Goal: Task Accomplishment & Management: Use online tool/utility

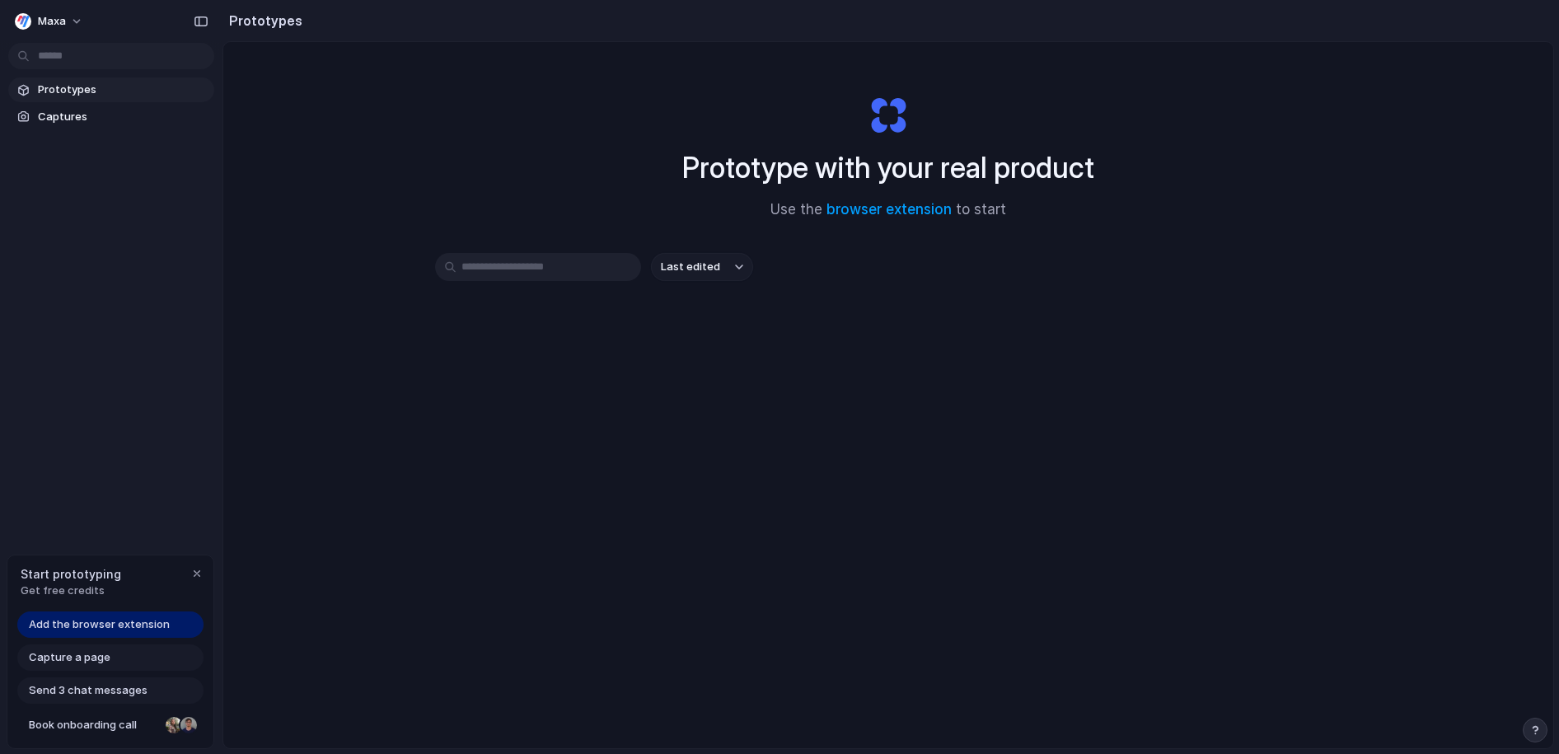
click at [532, 270] on input "text" at bounding box center [538, 267] width 206 height 28
click at [86, 87] on span "Prototypes" at bounding box center [123, 90] width 170 height 16
click at [77, 117] on span "Captures" at bounding box center [123, 117] width 170 height 16
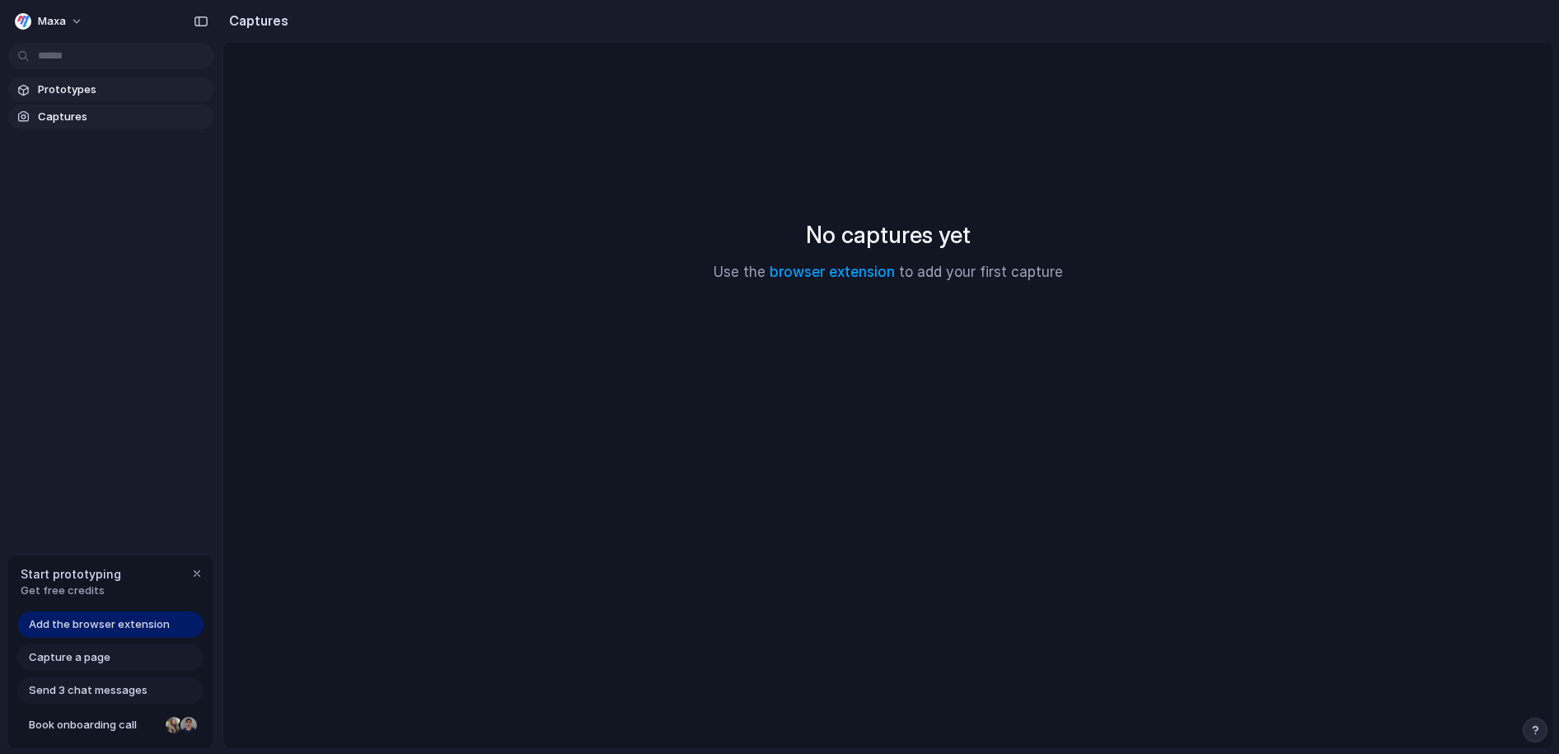
click at [80, 89] on span "Prototypes" at bounding box center [123, 90] width 170 height 16
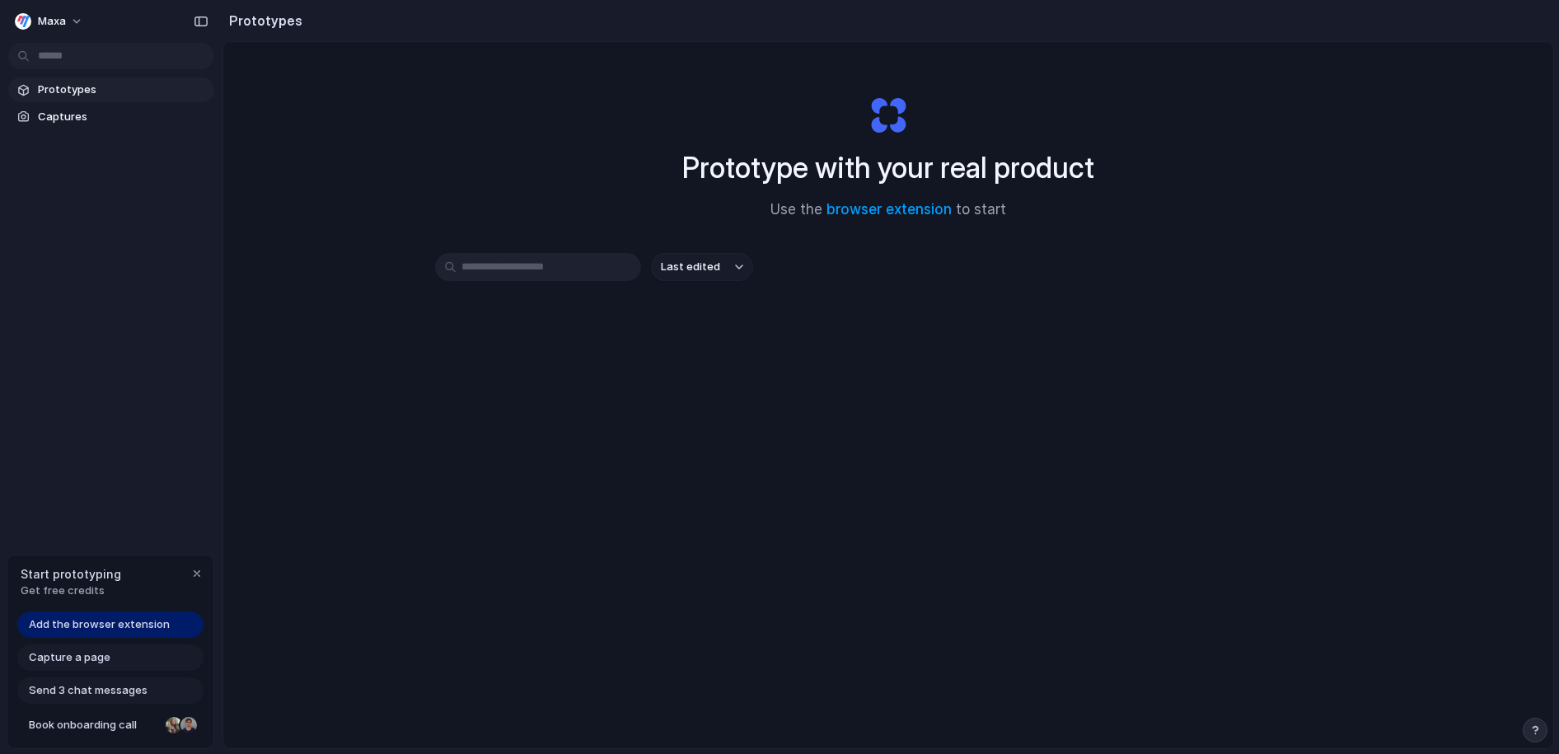
drag, startPoint x: 197, startPoint y: 574, endPoint x: 252, endPoint y: 566, distance: 55.8
click at [197, 574] on div "button" at bounding box center [196, 573] width 13 height 13
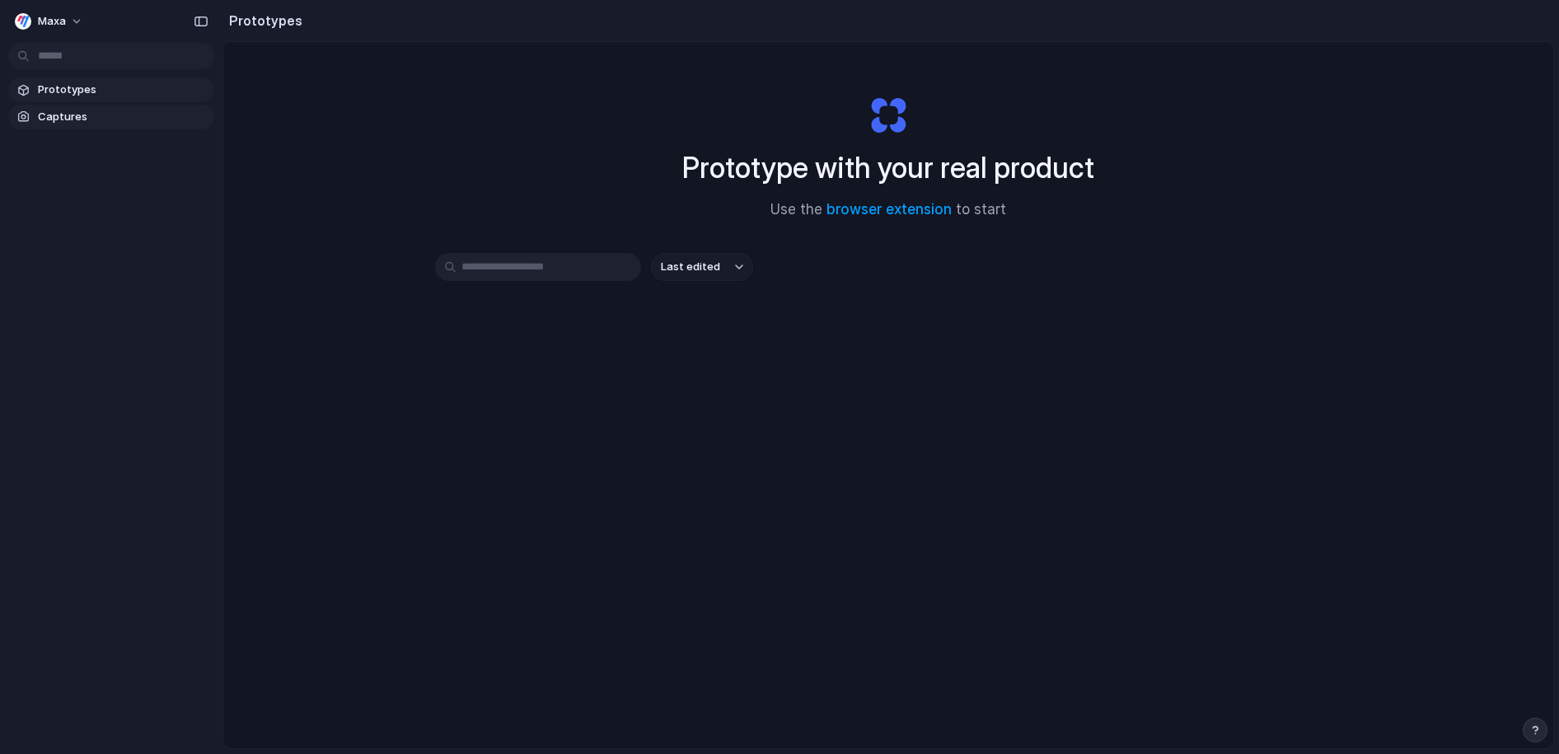
click at [131, 105] on link "Captures" at bounding box center [111, 117] width 206 height 25
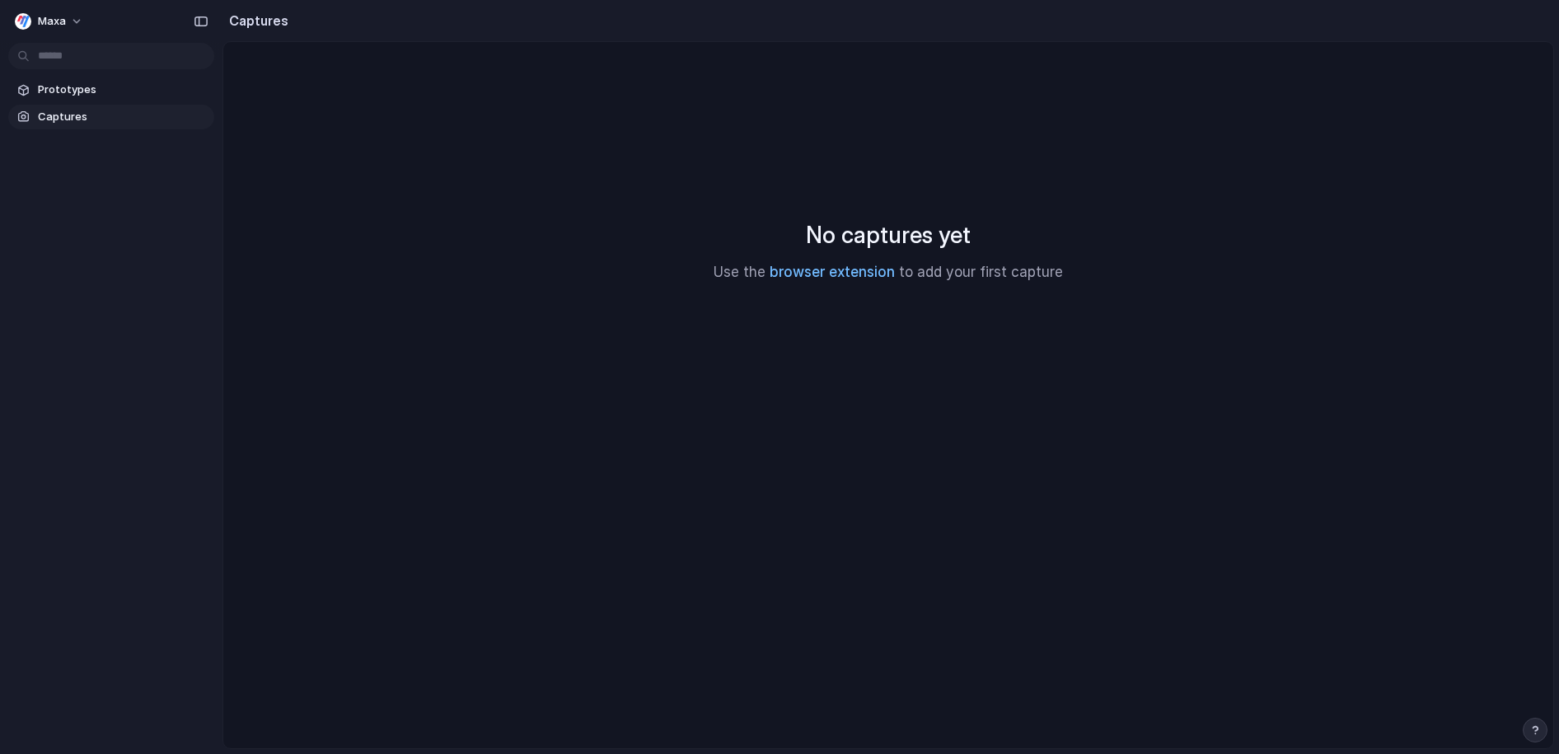
click at [825, 274] on link "browser extension" at bounding box center [831, 272] width 125 height 16
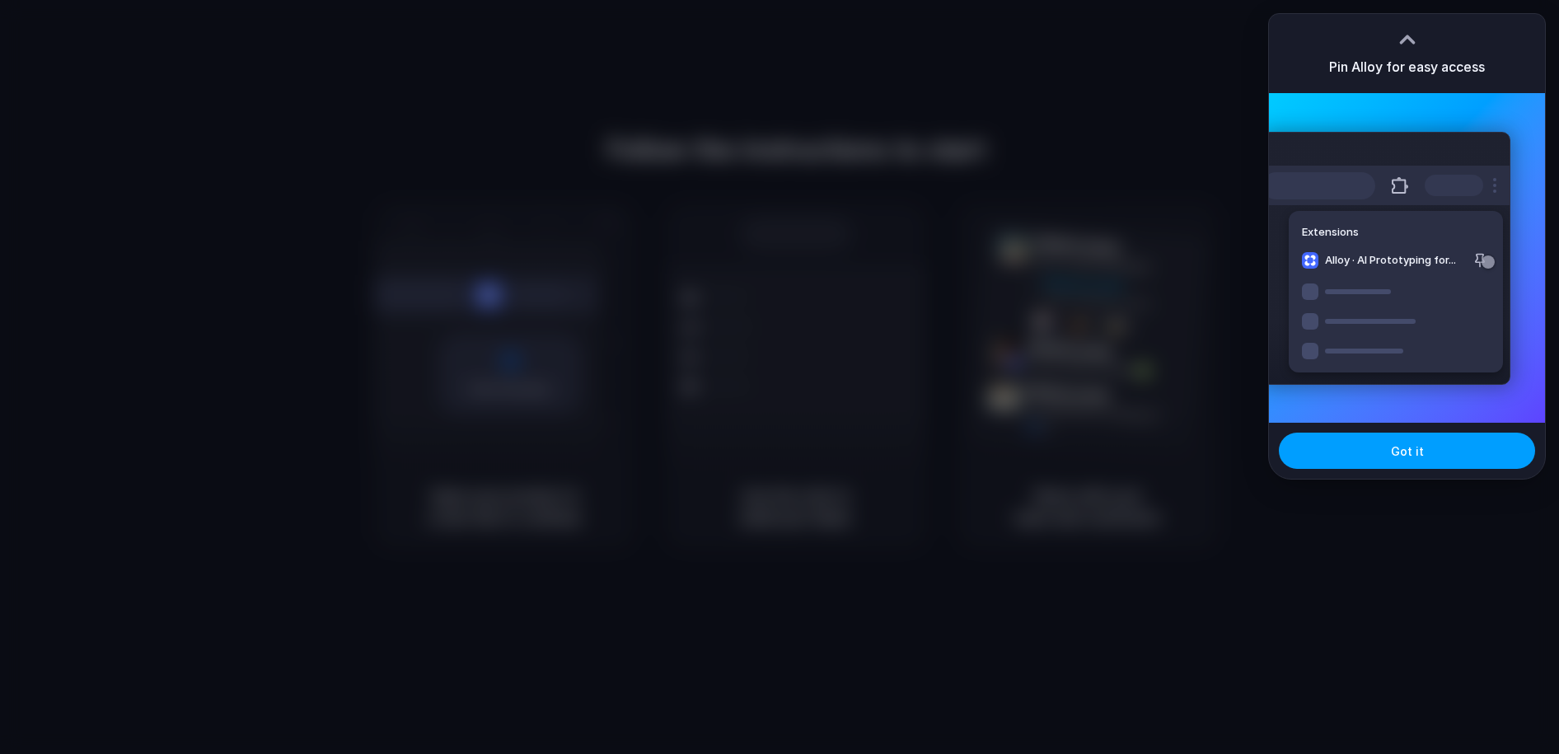
click at [1380, 454] on button "Got it" at bounding box center [1407, 450] width 256 height 36
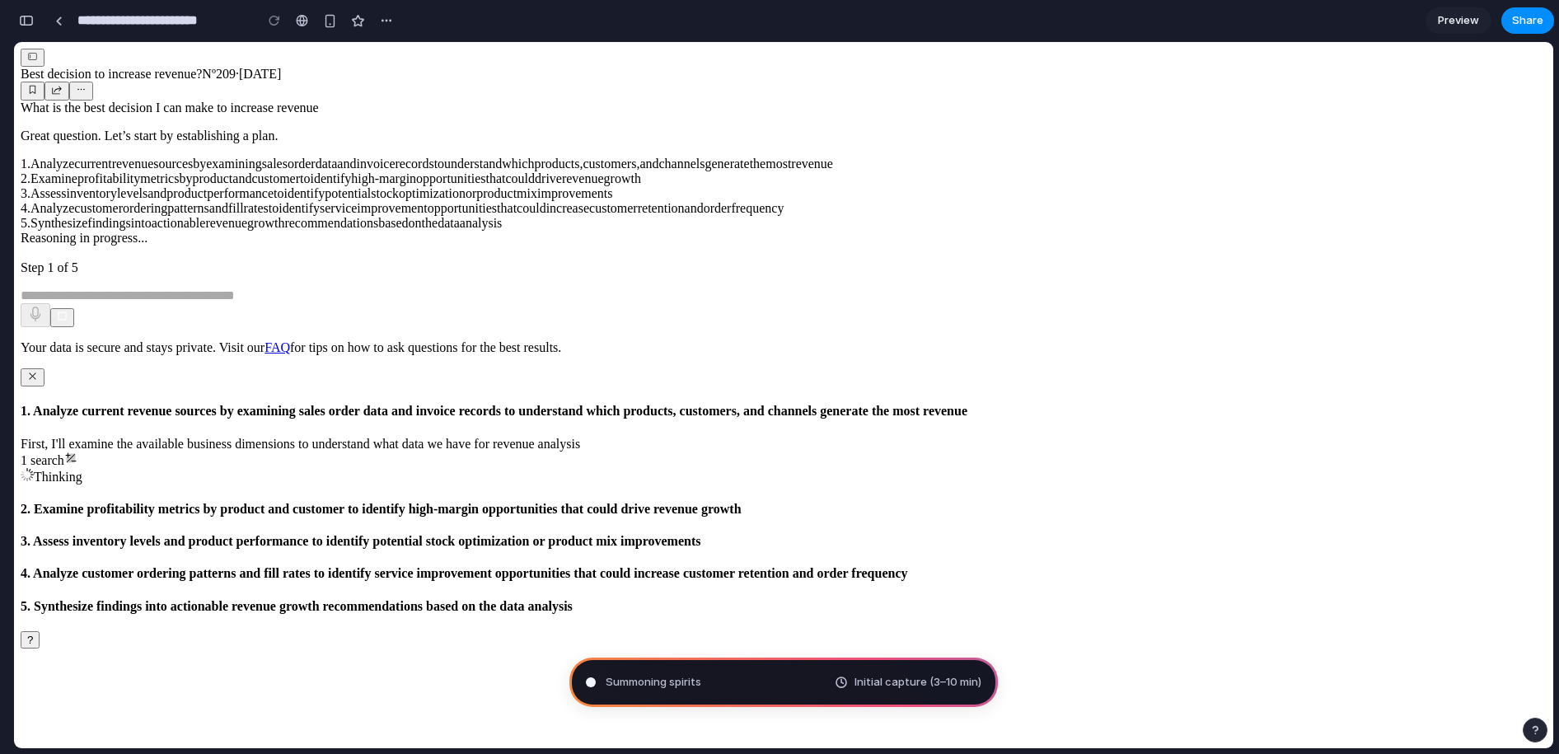
type input "**********"
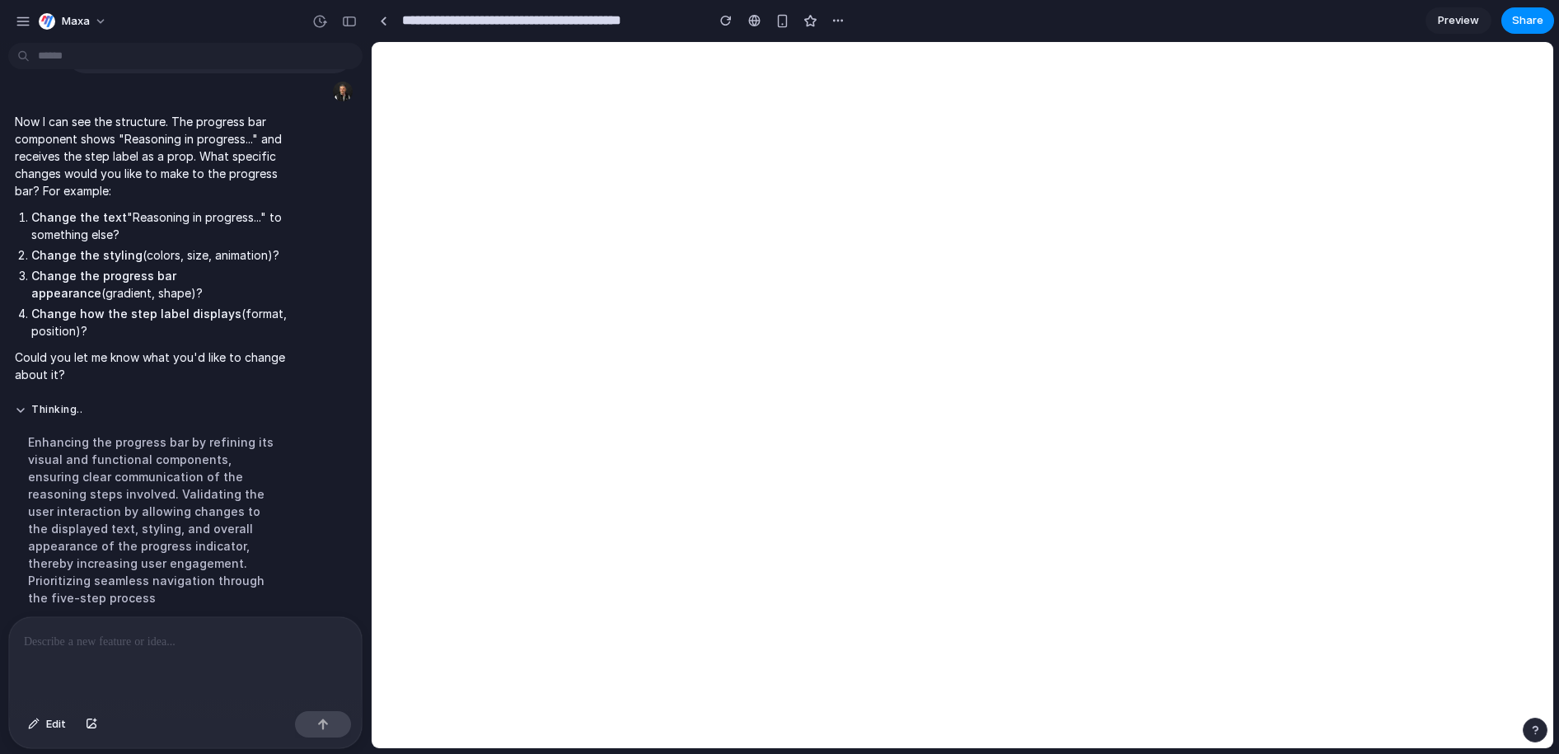
click at [82, 644] on p at bounding box center [185, 642] width 323 height 20
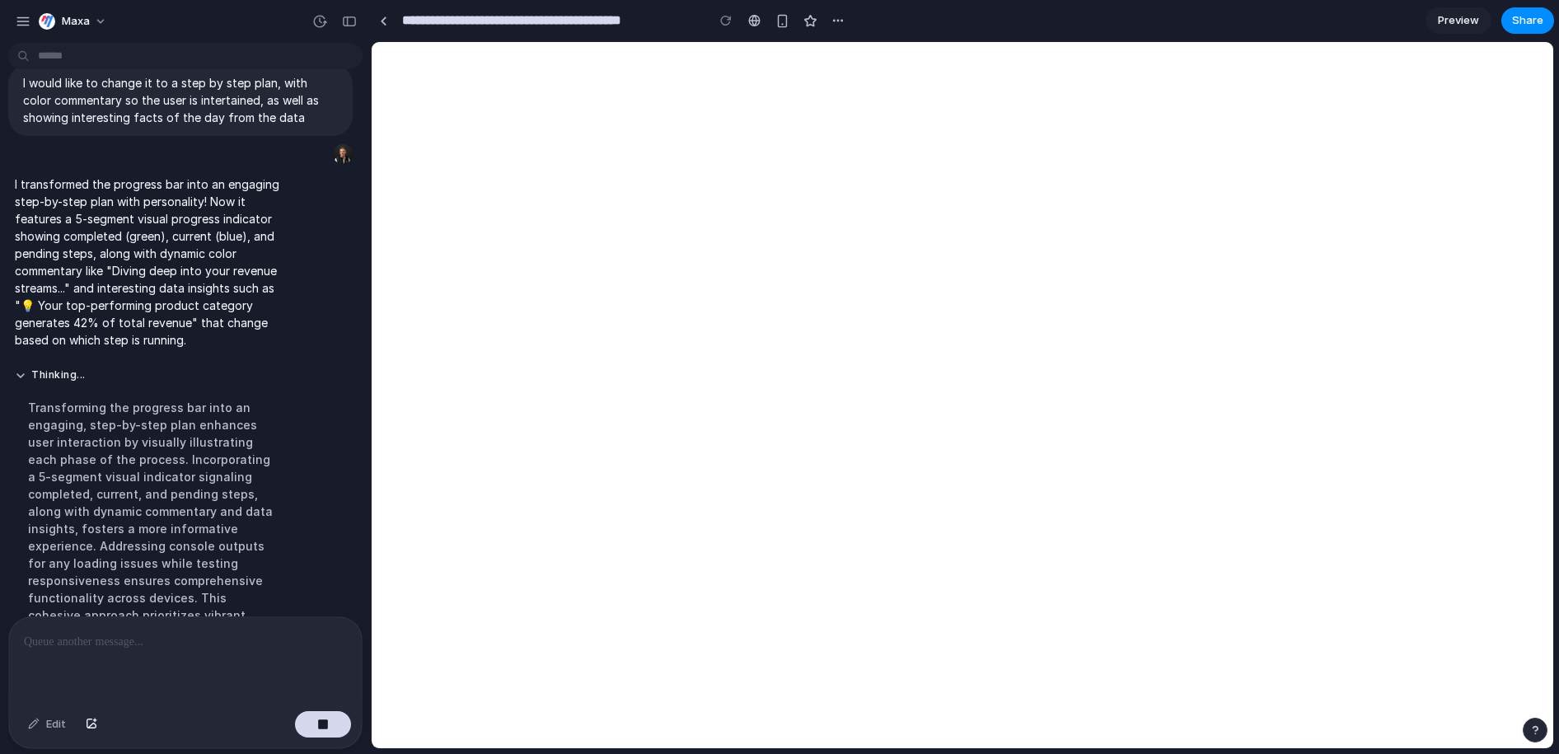
scroll to position [490, 0]
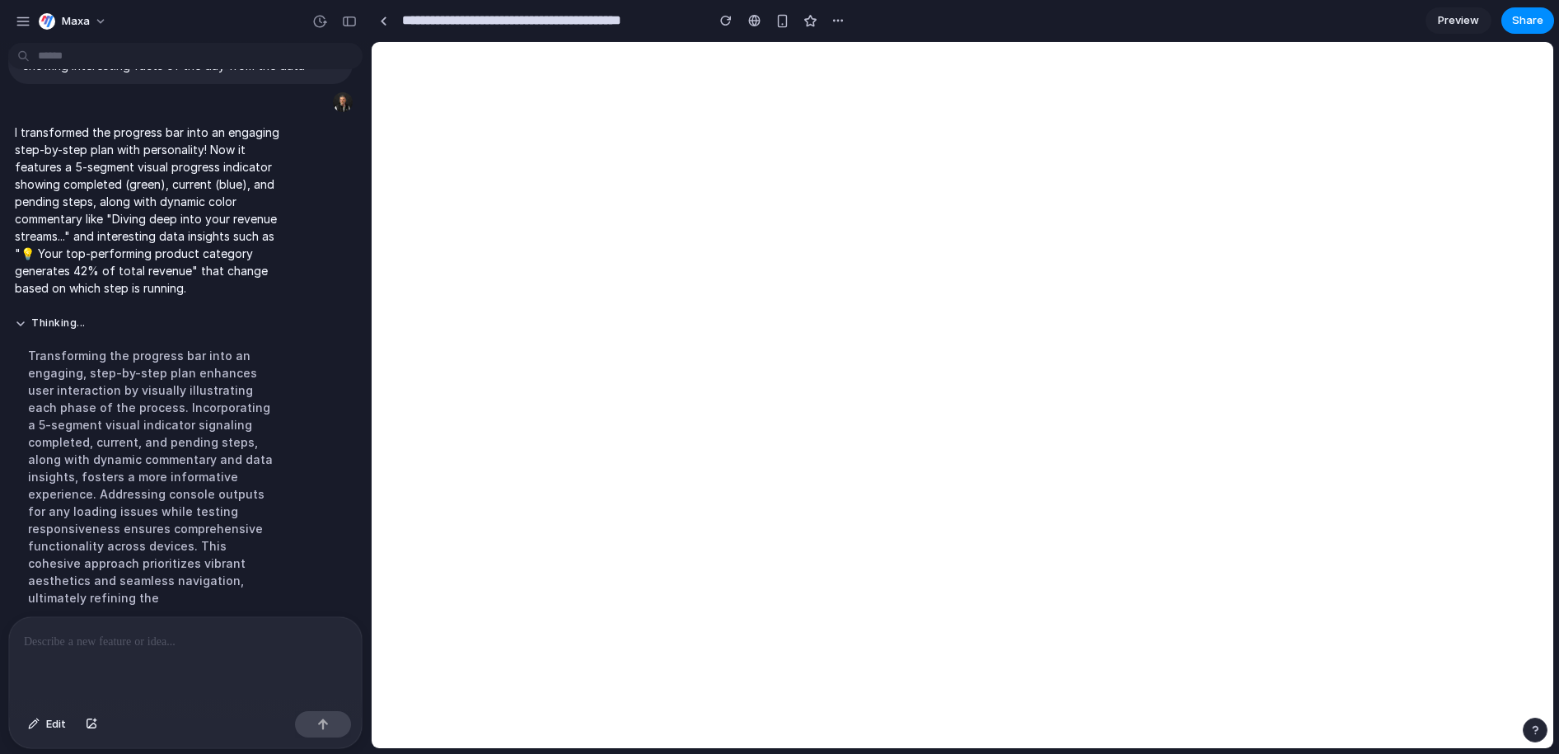
click at [120, 642] on p at bounding box center [185, 642] width 323 height 20
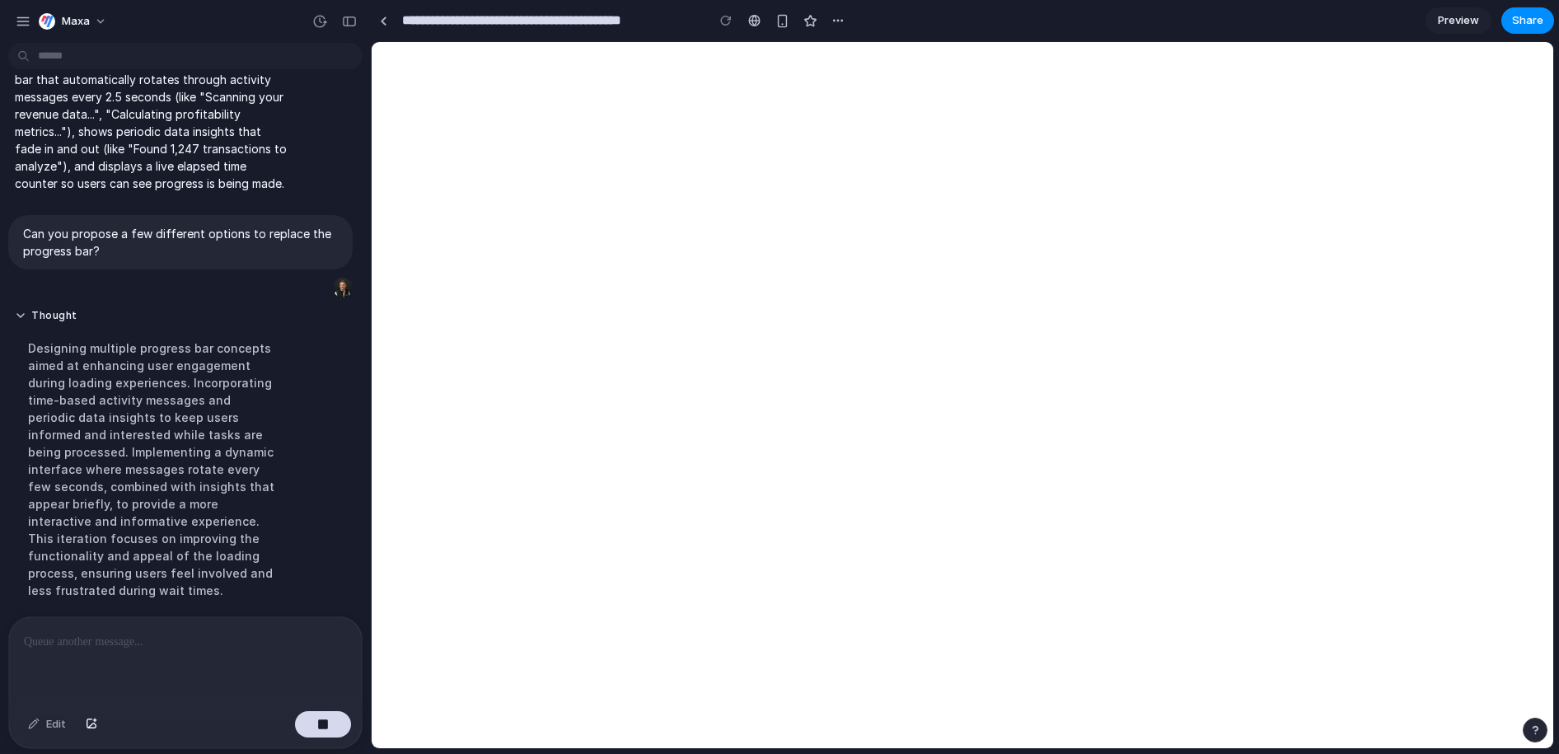
scroll to position [998, 0]
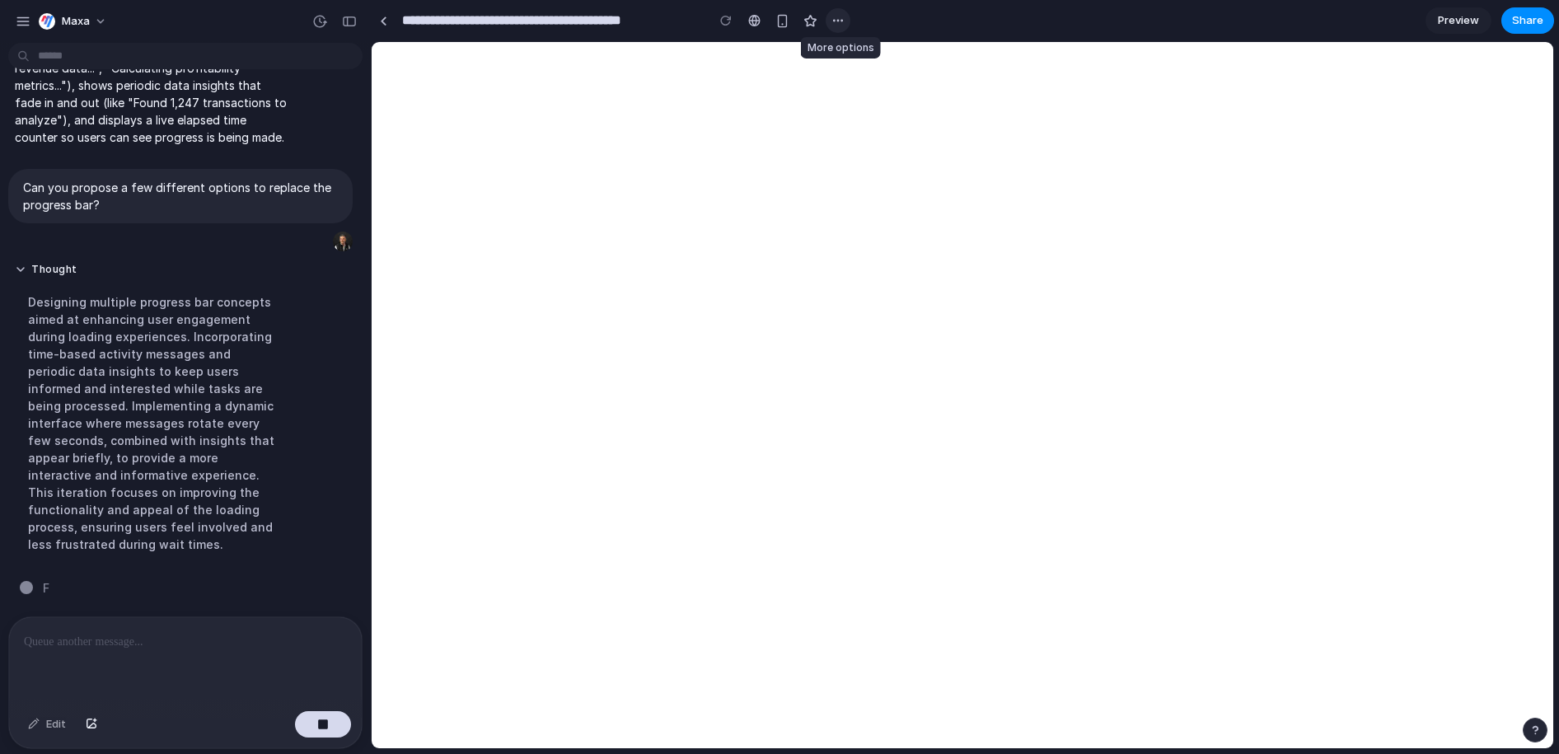
click at [835, 21] on div "button" at bounding box center [837, 20] width 13 height 13
click at [953, 21] on div "Duplicate Delete" at bounding box center [779, 377] width 1559 height 754
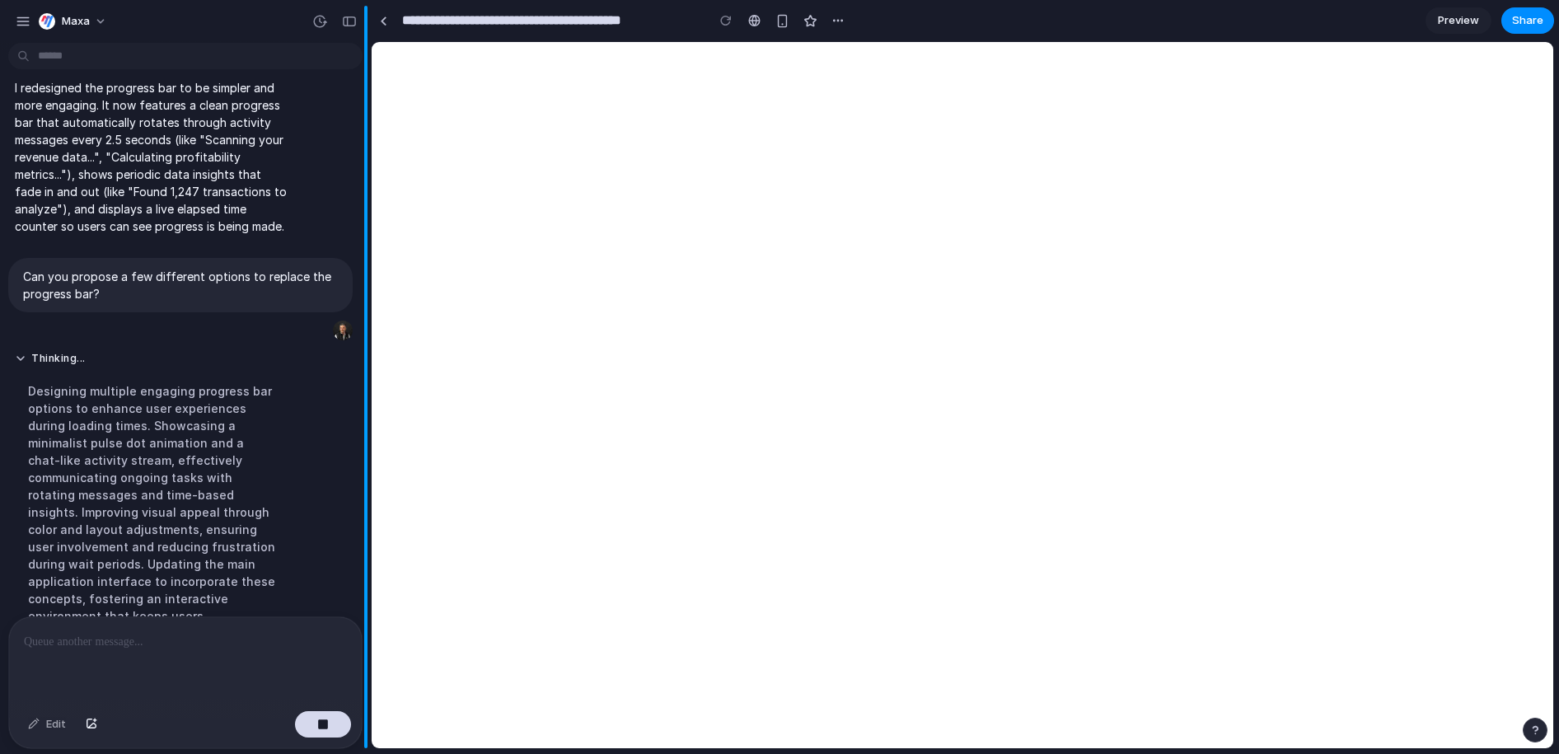
scroll to position [981, 0]
